Goal: Information Seeking & Learning: Check status

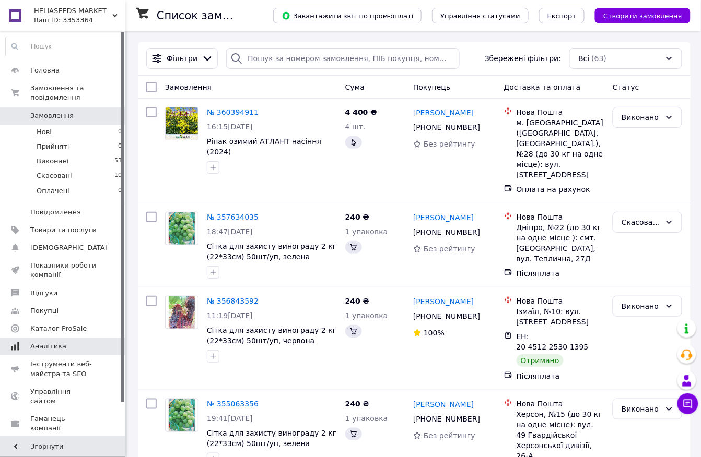
click at [57, 342] on span "Аналітика" at bounding box center [48, 346] width 36 height 9
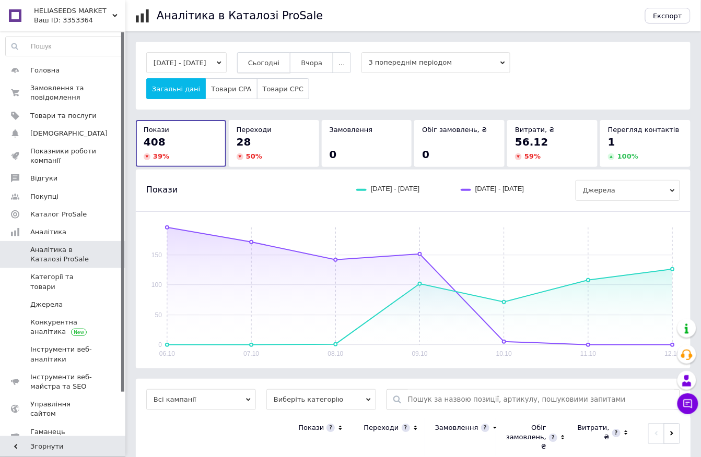
click at [266, 61] on button "Сьогодні" at bounding box center [264, 62] width 54 height 21
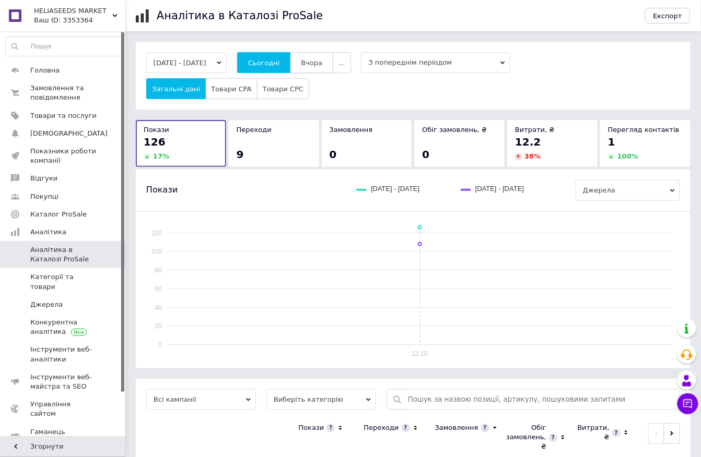
click at [322, 64] on span "Вчора" at bounding box center [311, 63] width 21 height 8
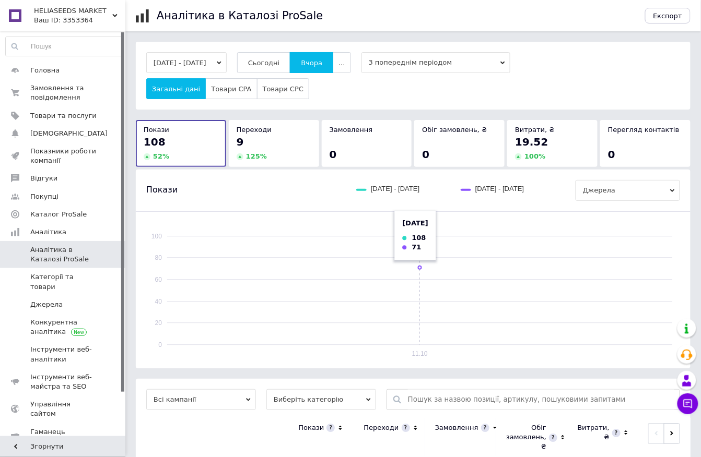
scroll to position [341, 0]
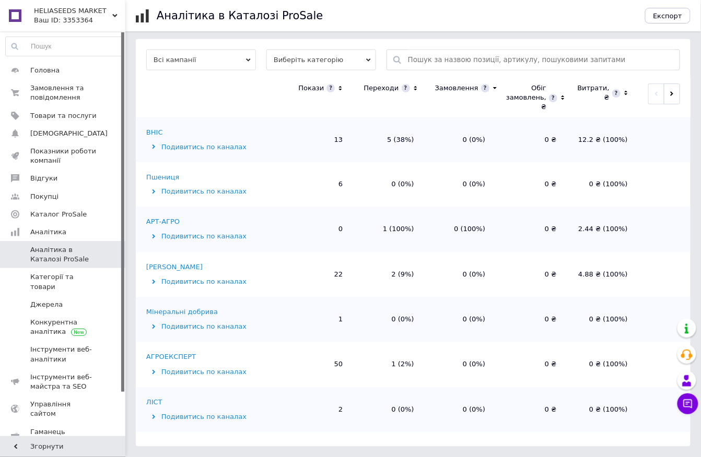
click at [178, 144] on div "Подивитись по каналах" at bounding box center [212, 147] width 133 height 9
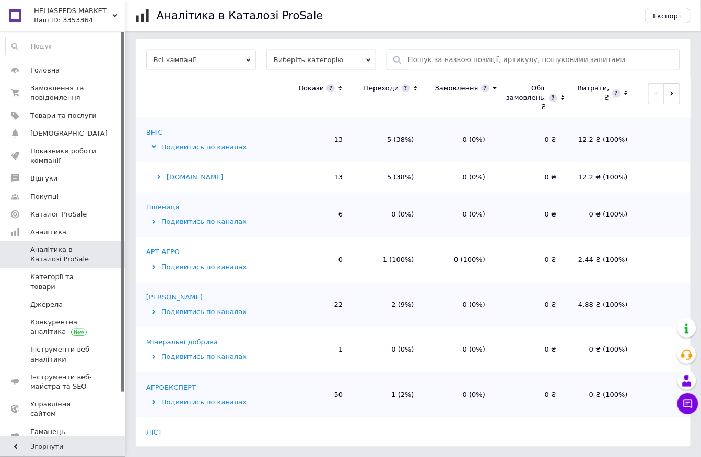
click at [179, 176] on div "[DOMAIN_NAME]" at bounding box center [212, 177] width 133 height 9
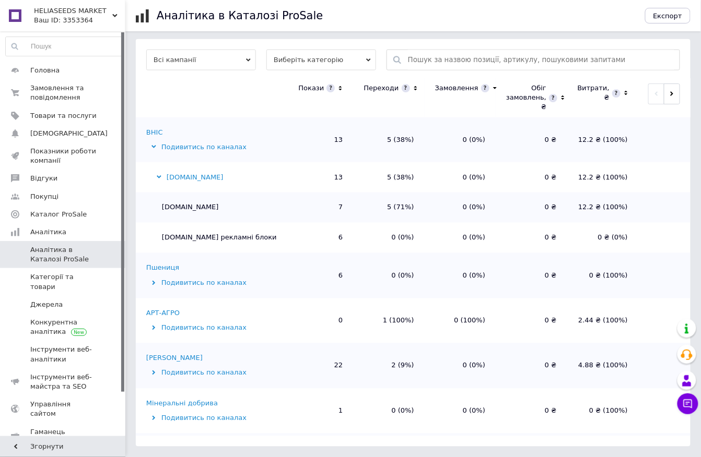
click at [200, 145] on div "Подивитись по каналах" at bounding box center [212, 147] width 133 height 9
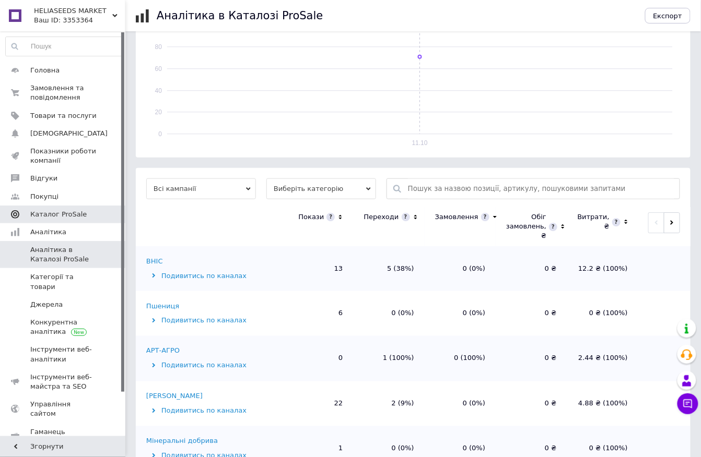
scroll to position [132, 0]
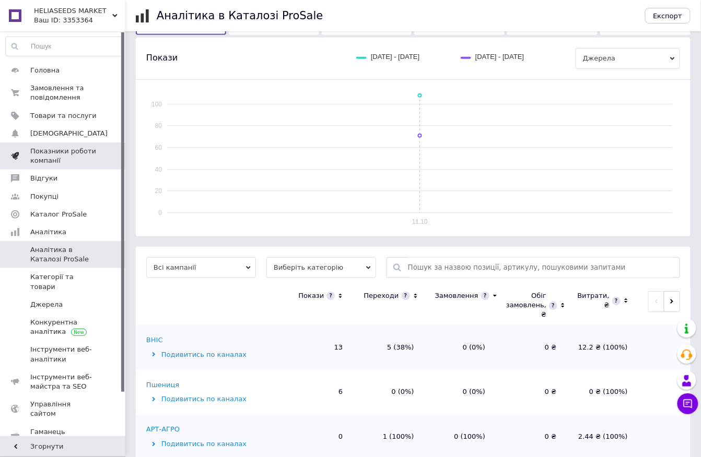
click at [76, 145] on link "Показники роботи компанії" at bounding box center [64, 156] width 128 height 27
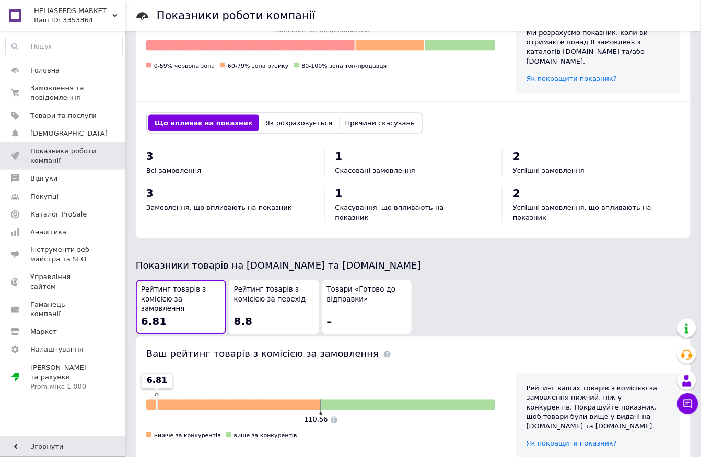
scroll to position [418, 0]
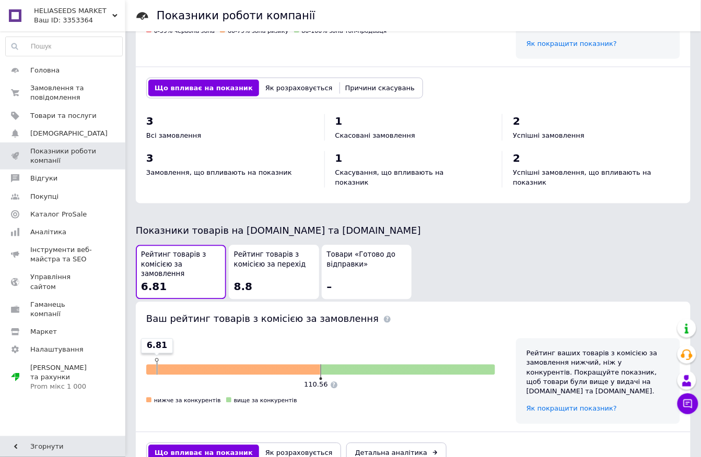
click at [277, 251] on span "Рейтинг товарів з комісією за перехід" at bounding box center [274, 260] width 80 height 19
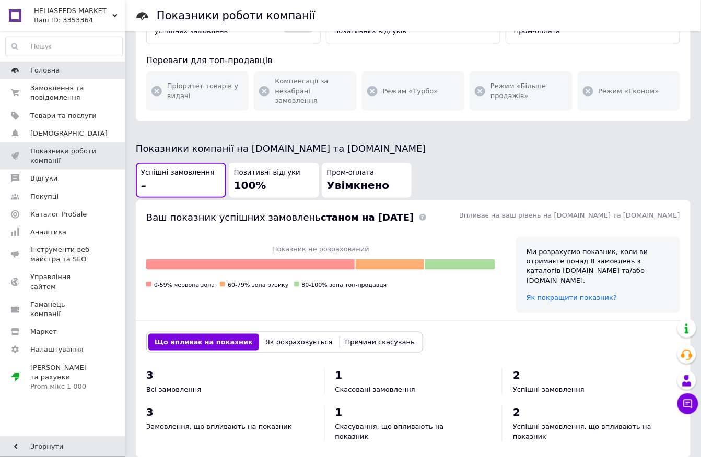
scroll to position [69, 0]
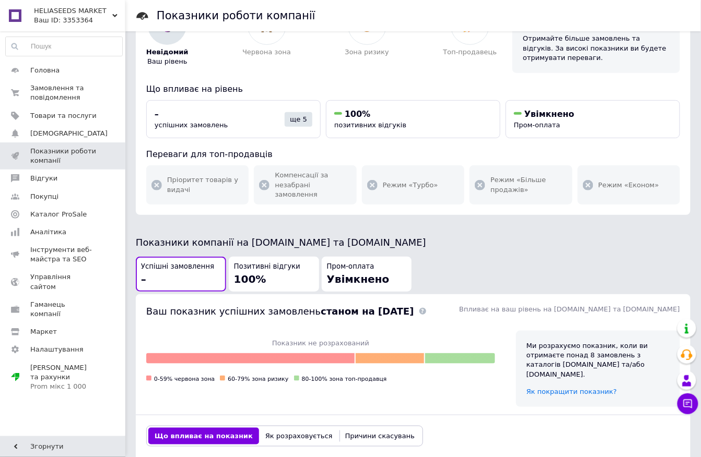
click at [17, 14] on link at bounding box center [15, 15] width 30 height 31
